Goal: Task Accomplishment & Management: Complete application form

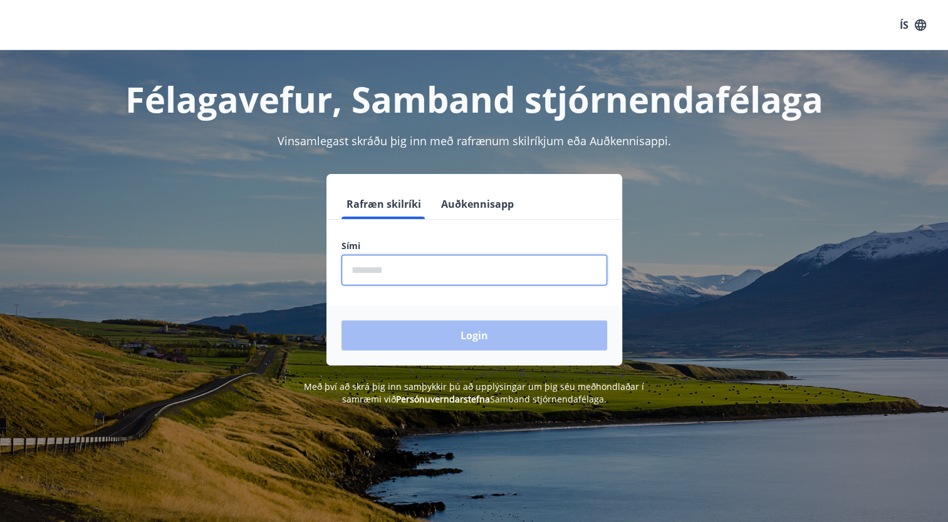
click at [445, 264] on input "phone" at bounding box center [474, 270] width 266 height 31
type input "********"
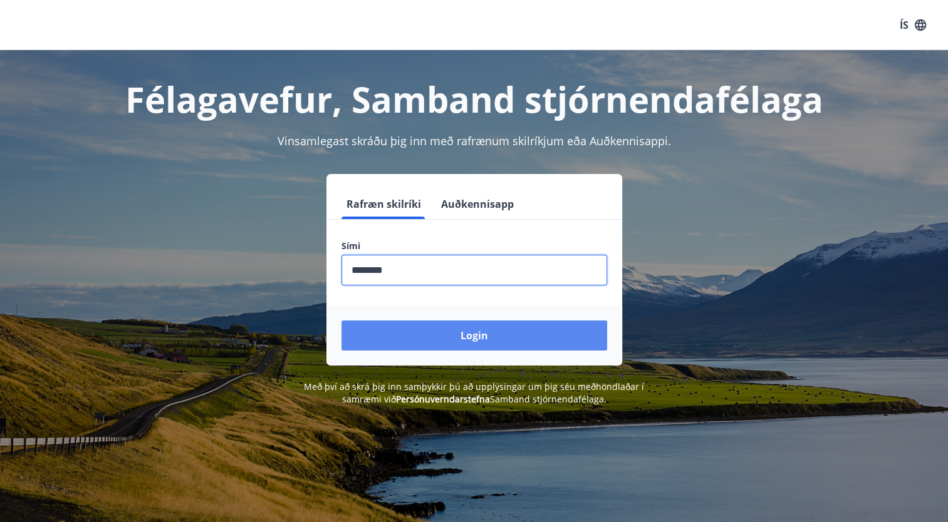
click at [460, 328] on button "Login" at bounding box center [474, 336] width 266 height 30
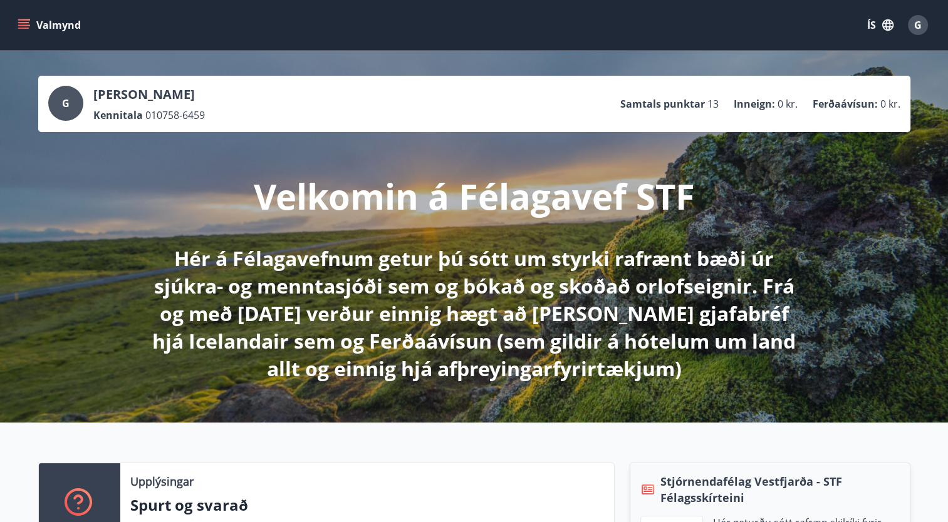
click at [31, 18] on button "Valmynd" at bounding box center [50, 25] width 71 height 23
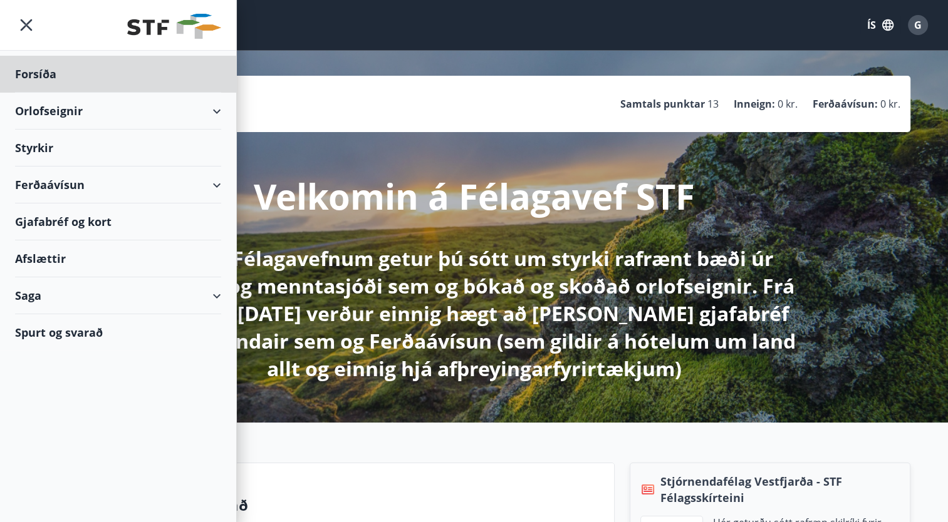
click at [154, 93] on div "Styrkir" at bounding box center [118, 74] width 206 height 37
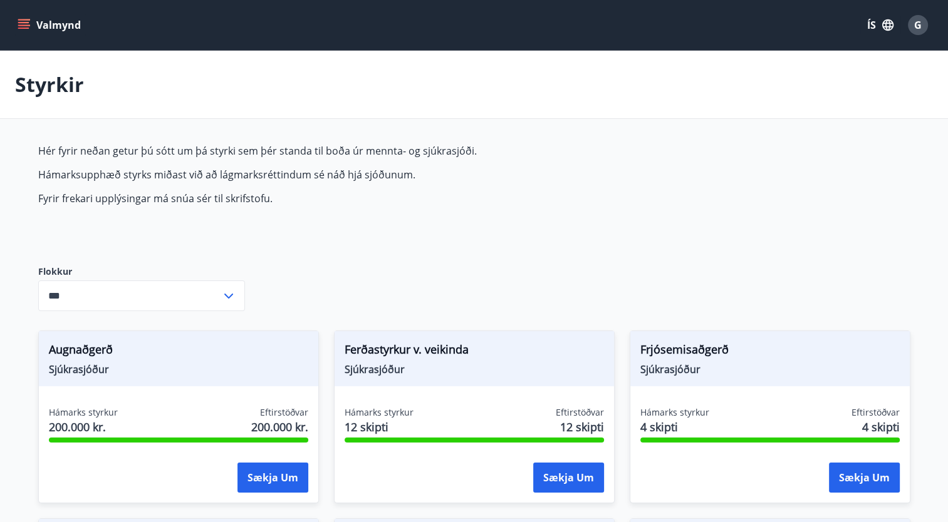
type input "***"
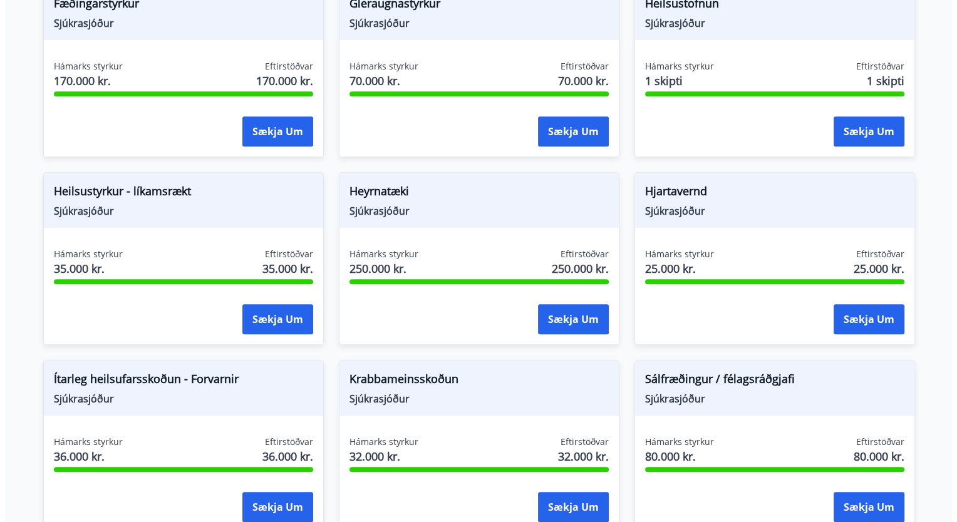
scroll to position [520, 0]
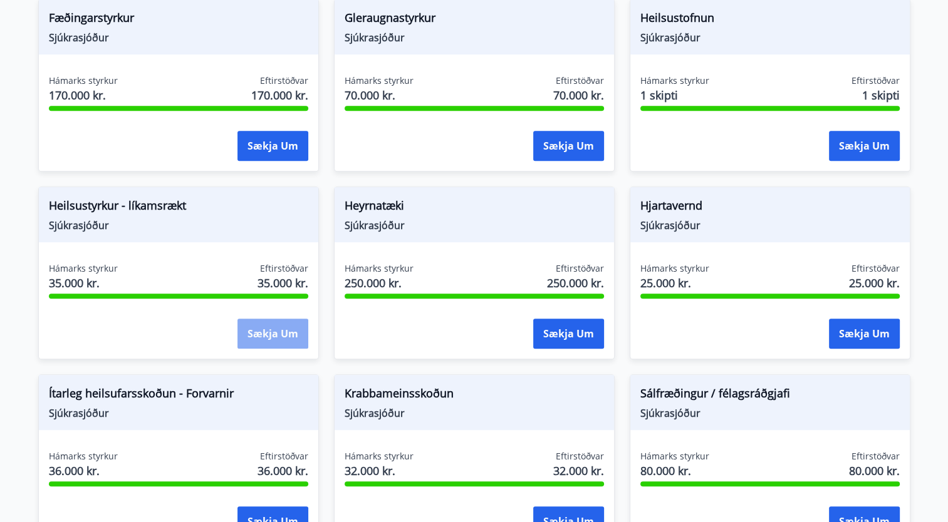
click at [268, 331] on button "Sækja um" at bounding box center [272, 334] width 71 height 30
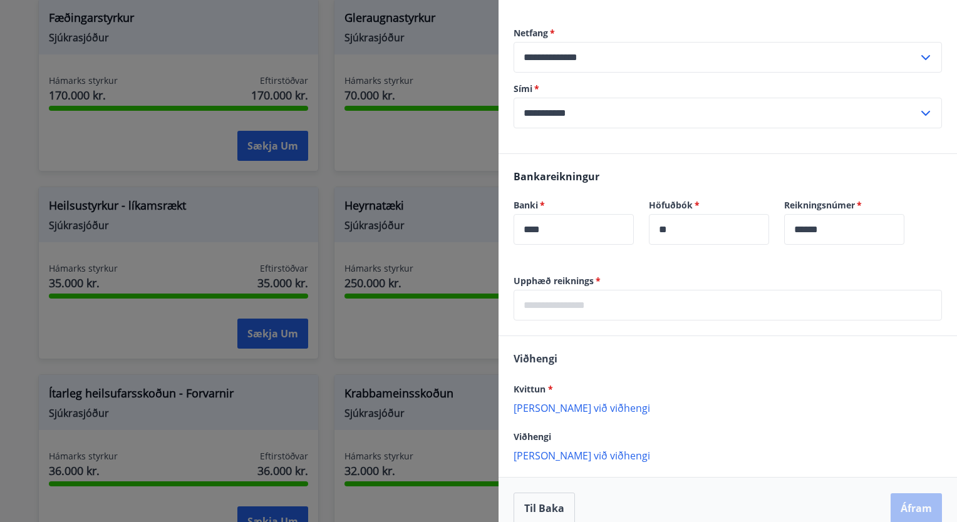
scroll to position [254, 0]
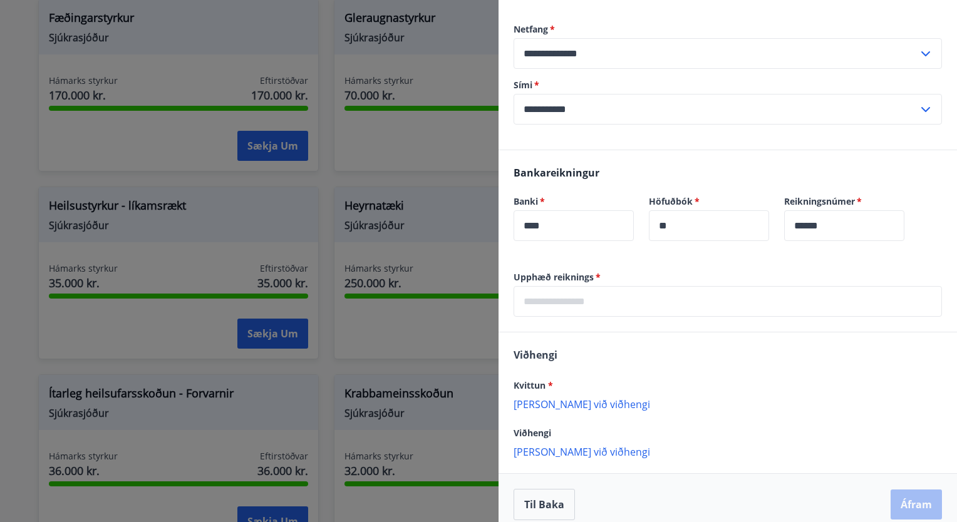
click at [583, 403] on p "[PERSON_NAME] við viðhengi" at bounding box center [728, 404] width 428 height 13
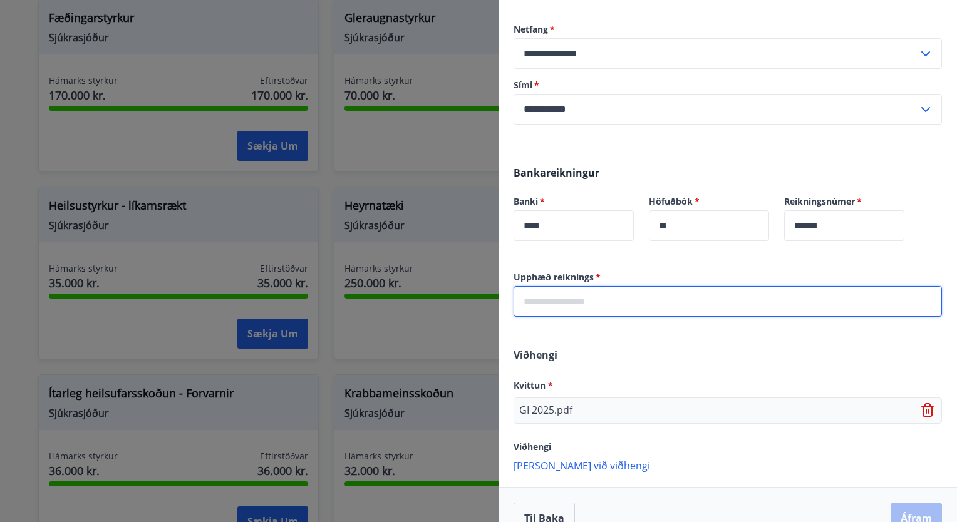
click at [606, 302] on input "text" at bounding box center [728, 301] width 428 height 31
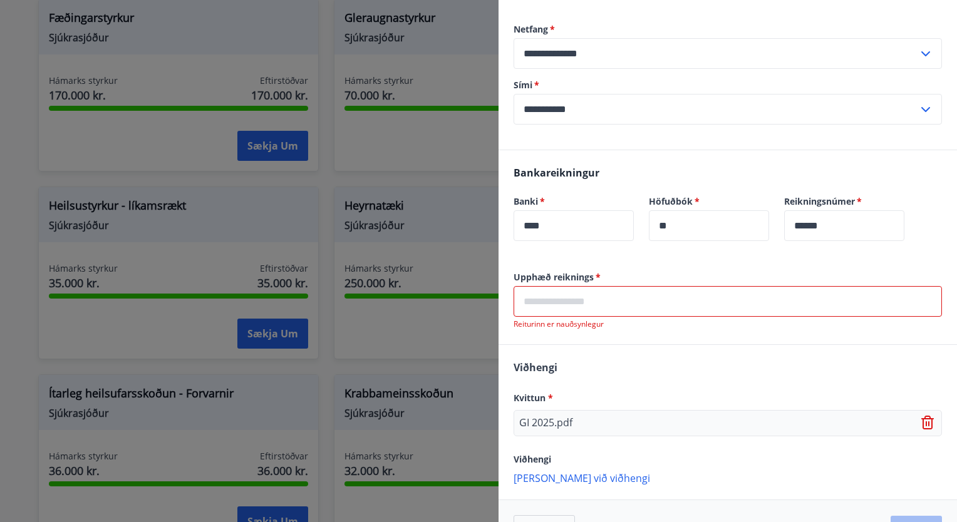
click at [593, 297] on input "text" at bounding box center [728, 301] width 428 height 31
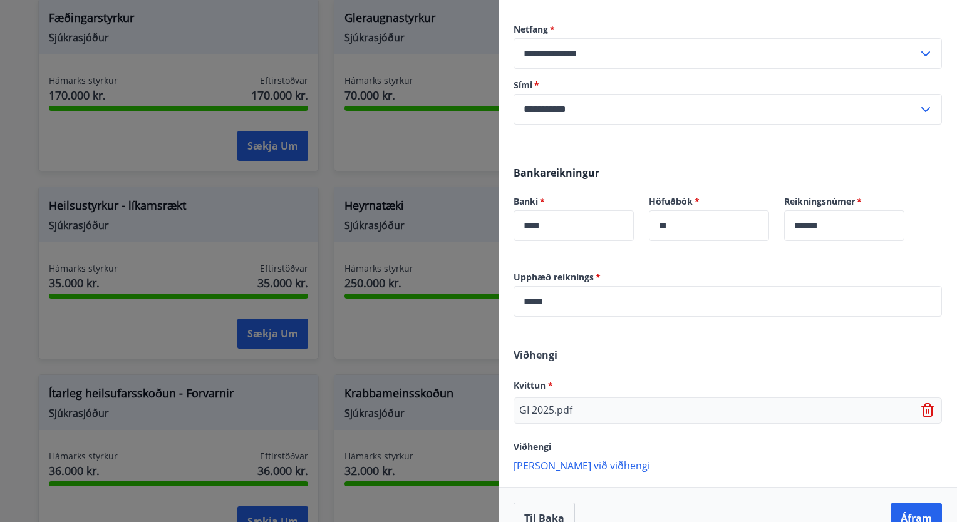
click at [613, 335] on div "[PERSON_NAME] * GI 2025.pdf Viðhengi [PERSON_NAME] við viðhengi {error_attachme…" at bounding box center [728, 410] width 458 height 154
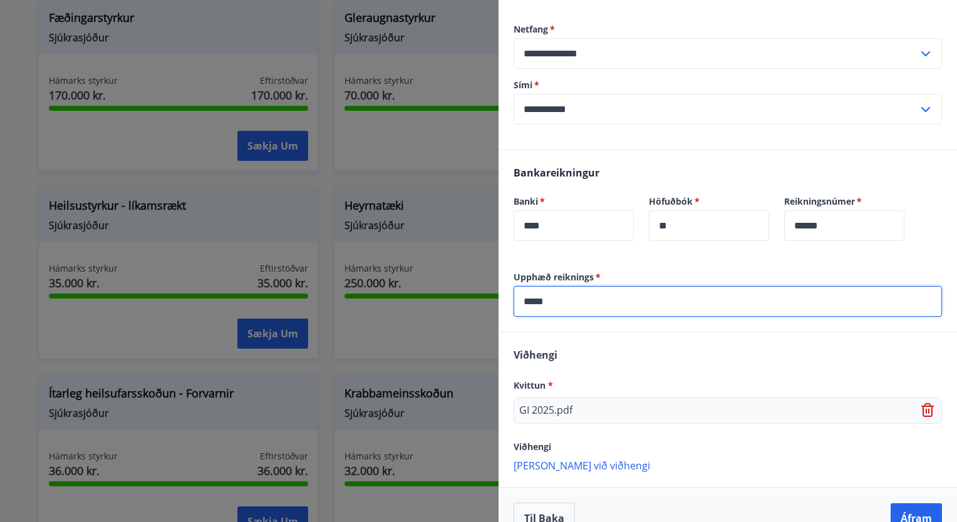
drag, startPoint x: 534, startPoint y: 297, endPoint x: 674, endPoint y: 333, distance: 144.2
click at [674, 333] on div "Upphæð reiknings   * ***** ​ [PERSON_NAME] * GI 2025.pdf Viðhengi [PERSON_NAME]…" at bounding box center [728, 410] width 458 height 278
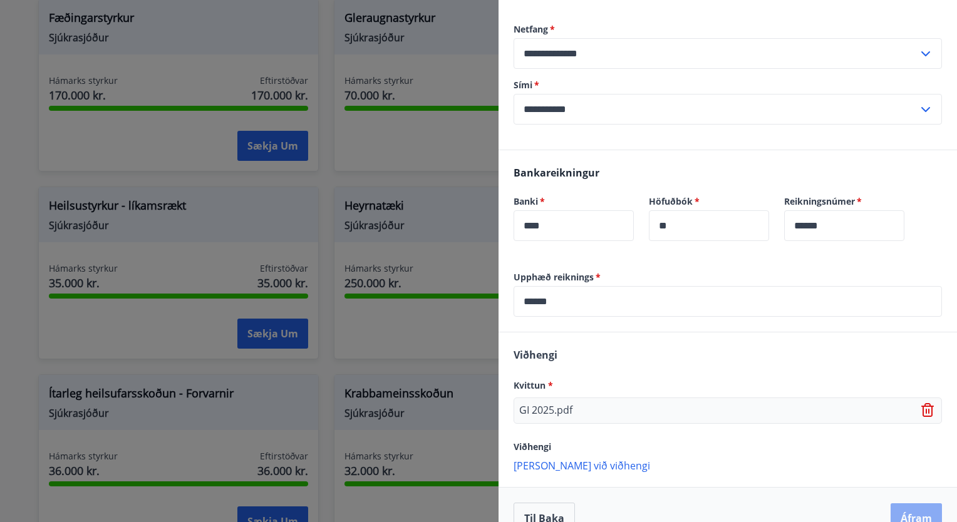
click at [904, 512] on button "Áfram" at bounding box center [916, 519] width 51 height 30
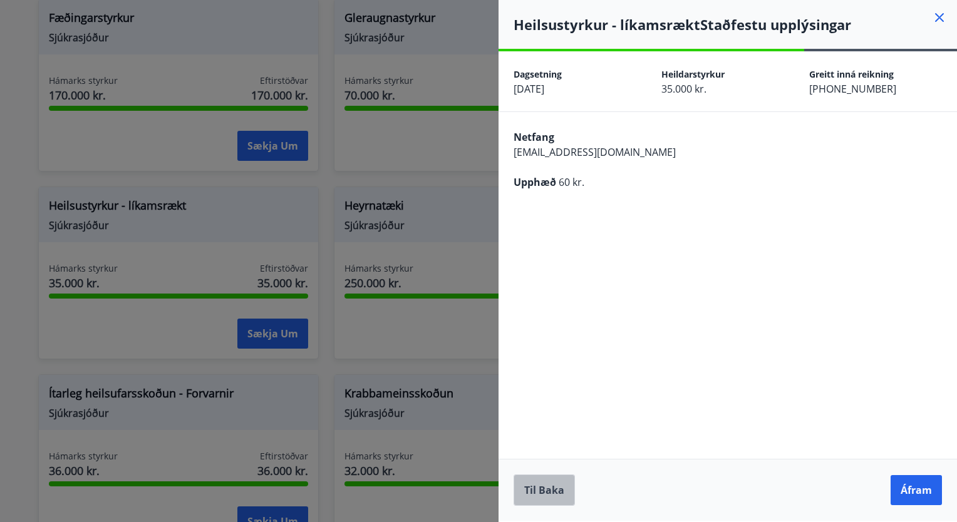
click at [531, 487] on button "Til baka" at bounding box center [544, 490] width 61 height 31
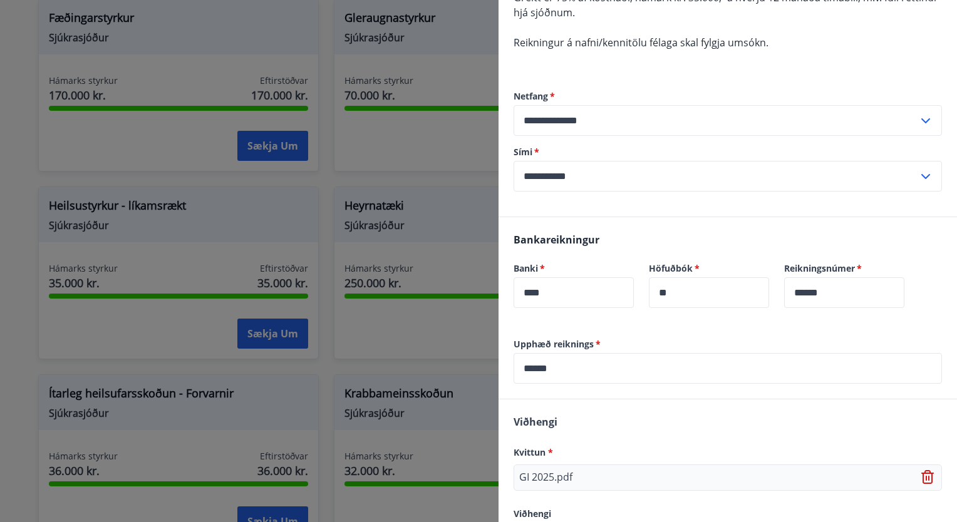
scroll to position [194, 0]
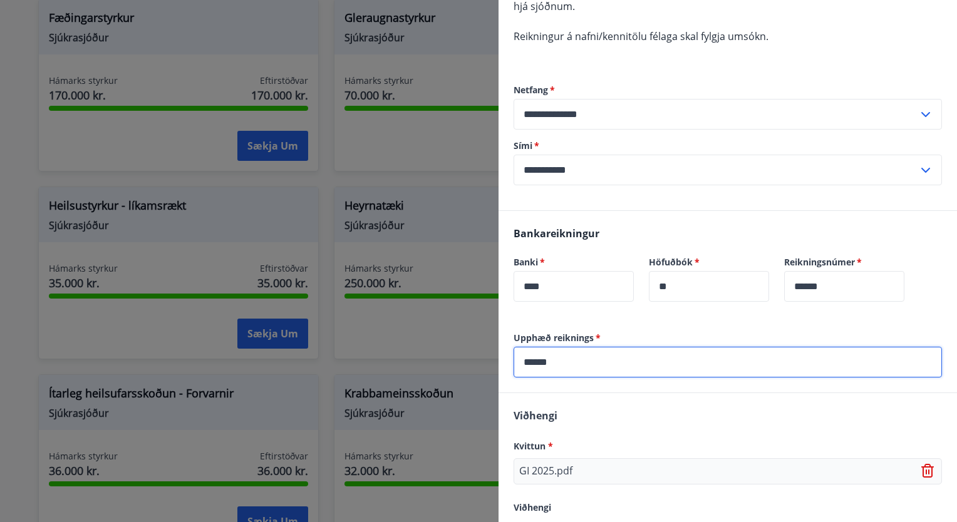
drag, startPoint x: 616, startPoint y: 352, endPoint x: 495, endPoint y: 365, distance: 121.6
click at [495, 365] on div "**********" at bounding box center [478, 261] width 957 height 522
type input "*****"
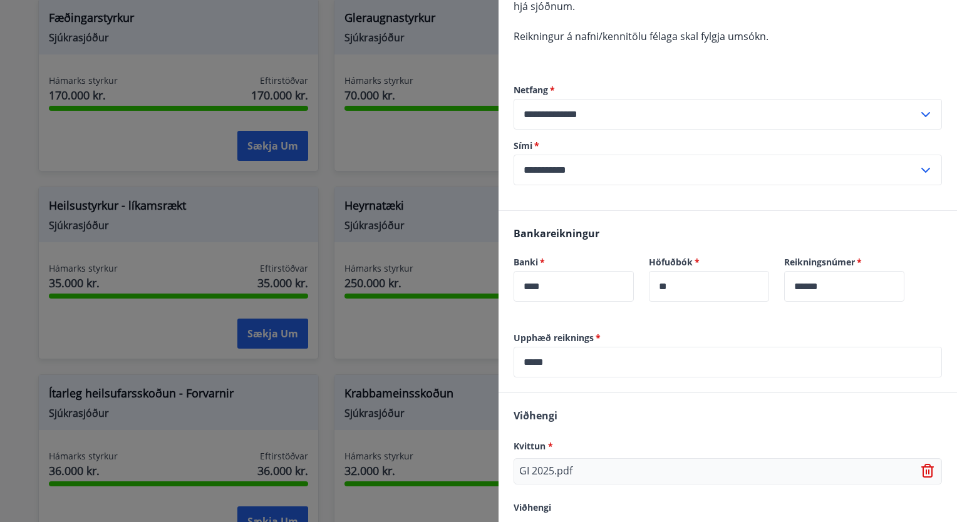
scroll to position [281, 0]
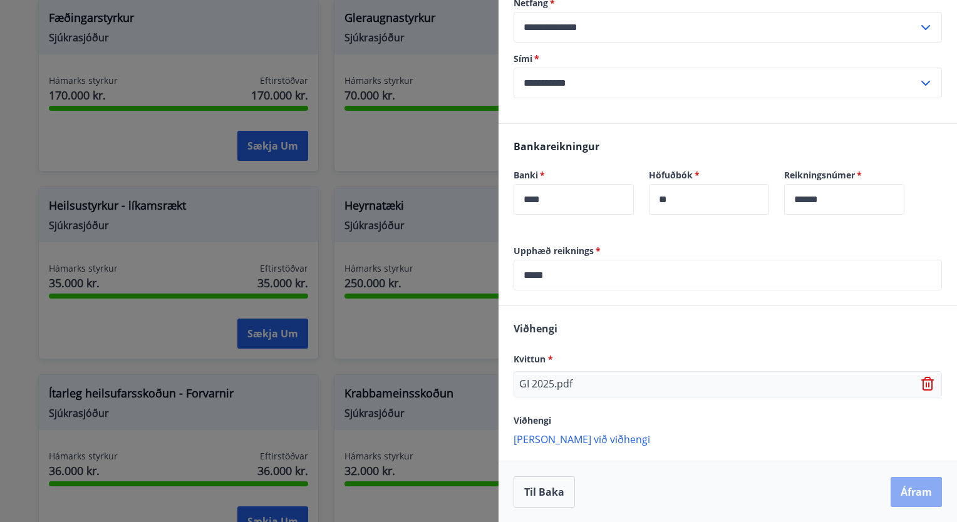
click at [904, 485] on button "Áfram" at bounding box center [916, 492] width 51 height 30
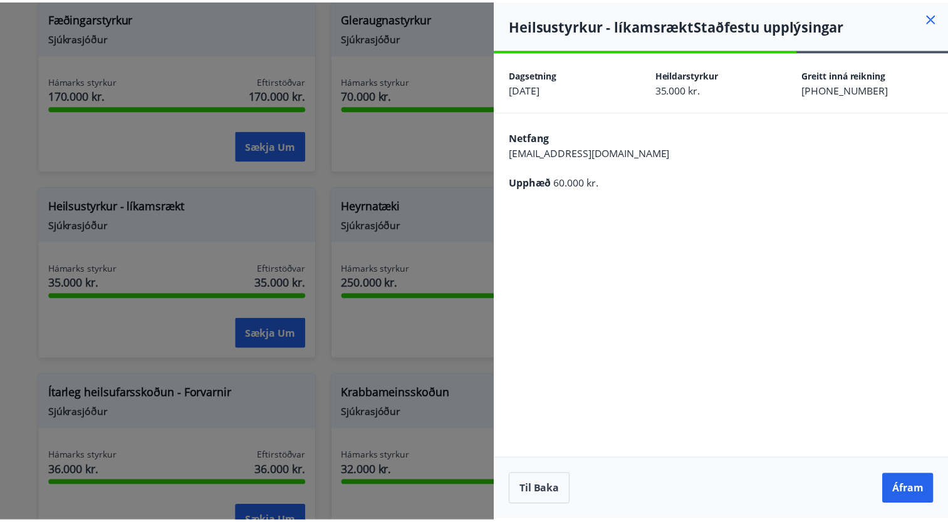
scroll to position [0, 0]
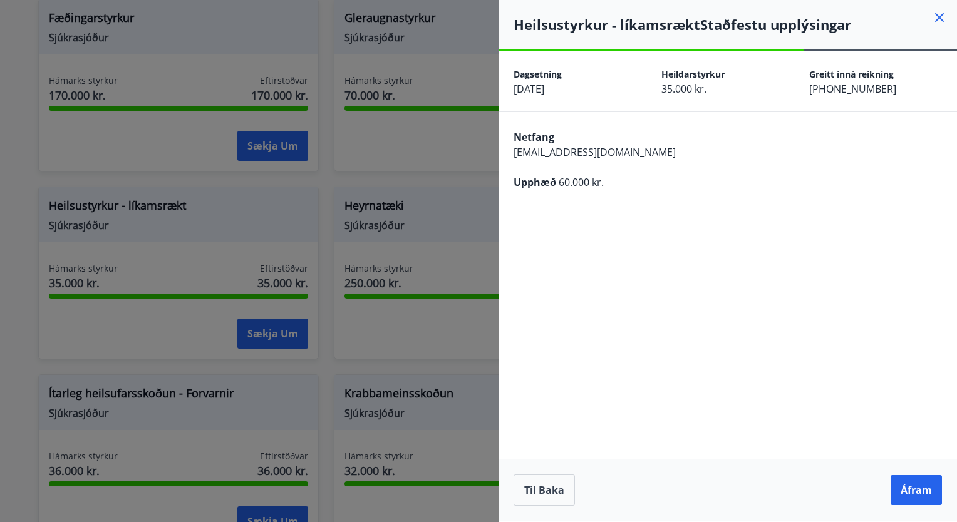
click at [904, 485] on button "Áfram" at bounding box center [916, 490] width 51 height 30
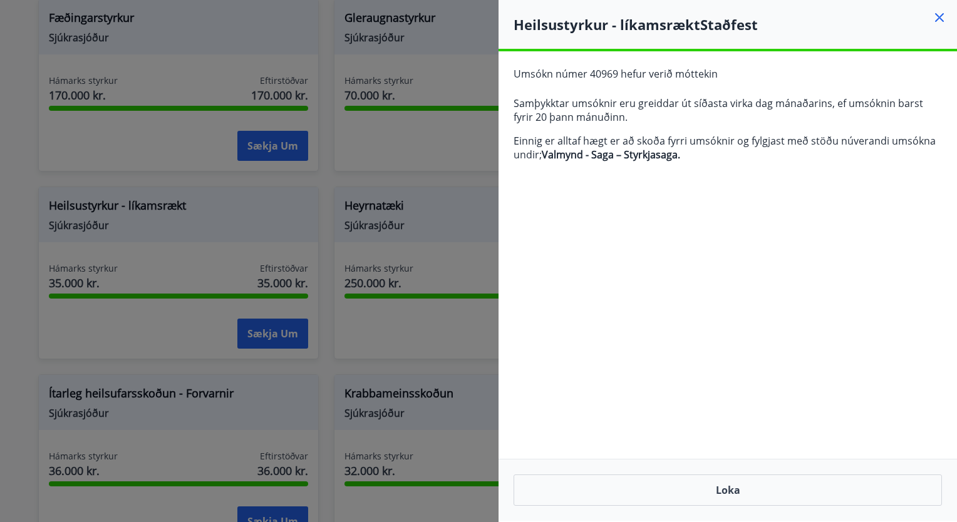
click at [937, 15] on icon at bounding box center [939, 17] width 9 height 9
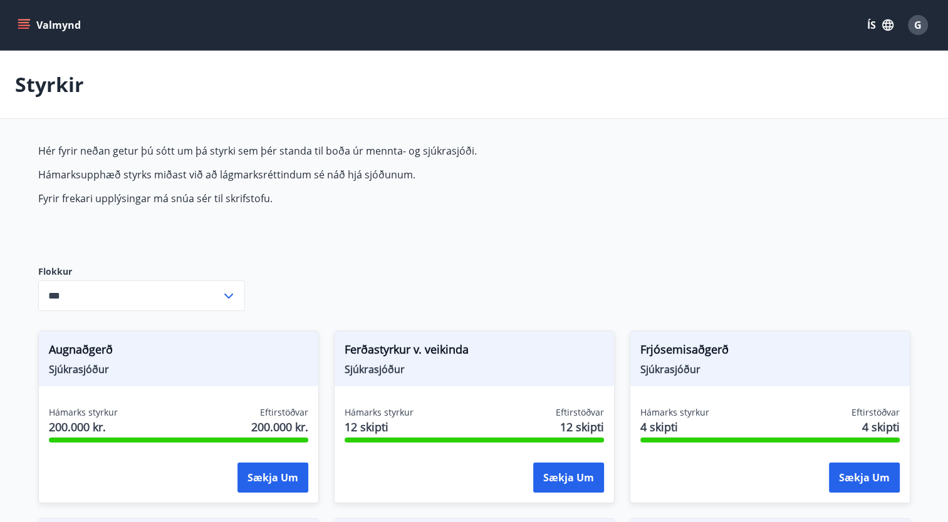
click at [24, 23] on icon "menu" at bounding box center [23, 22] width 11 height 1
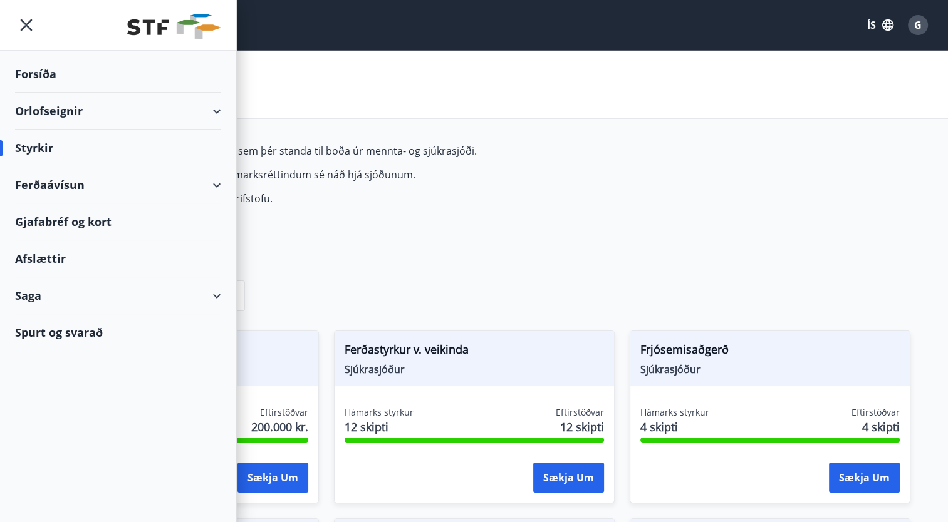
click at [55, 218] on div "Gjafabréf og kort" at bounding box center [118, 222] width 206 height 37
click at [50, 254] on div "Afslættir" at bounding box center [118, 259] width 206 height 37
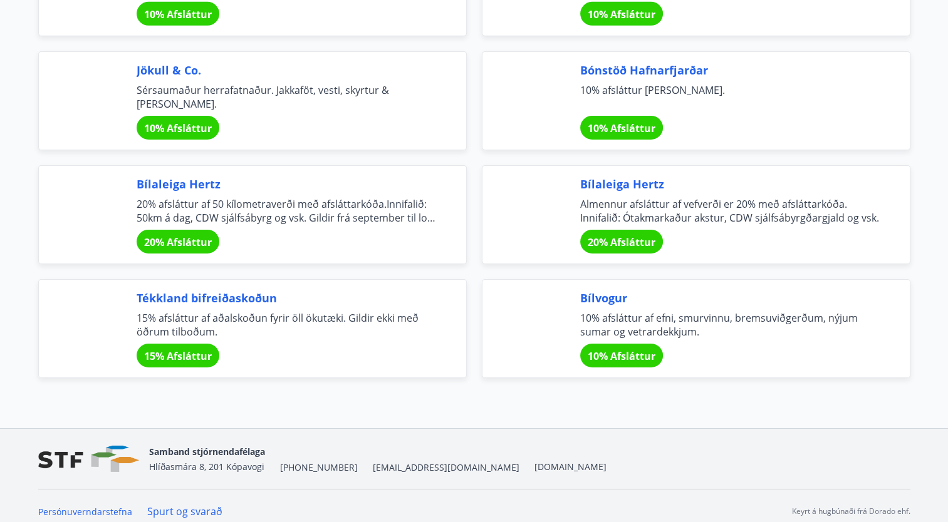
scroll to position [4103, 0]
